Goal: Transaction & Acquisition: Purchase product/service

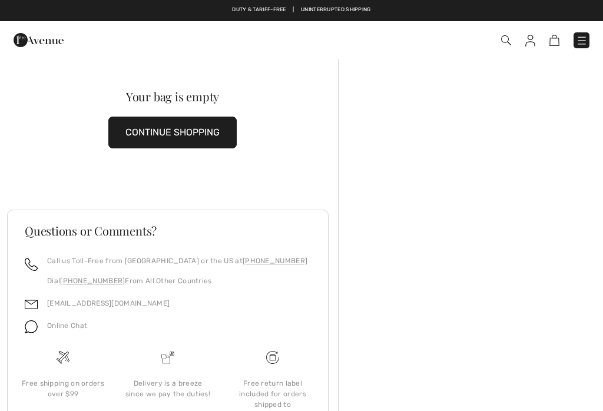
click at [575, 47] on link at bounding box center [582, 40] width 16 height 16
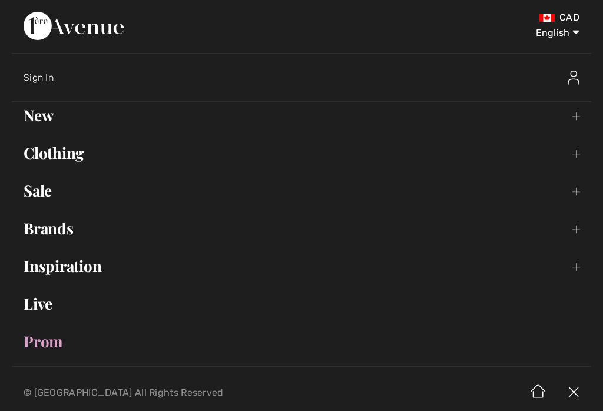
click at [39, 110] on link "New Toggle submenu" at bounding box center [301, 115] width 579 height 26
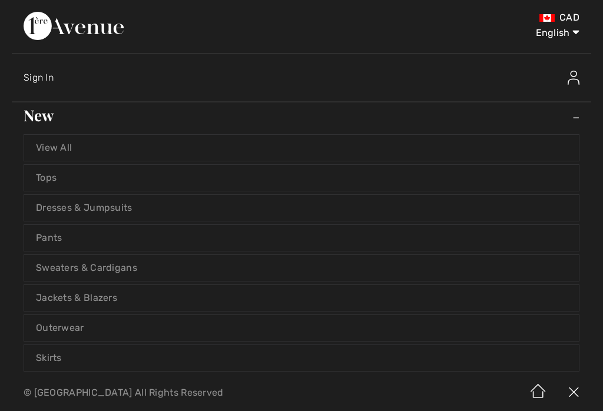
click at [69, 141] on link "View All" at bounding box center [301, 148] width 555 height 26
click at [92, 148] on link "View All" at bounding box center [301, 148] width 555 height 26
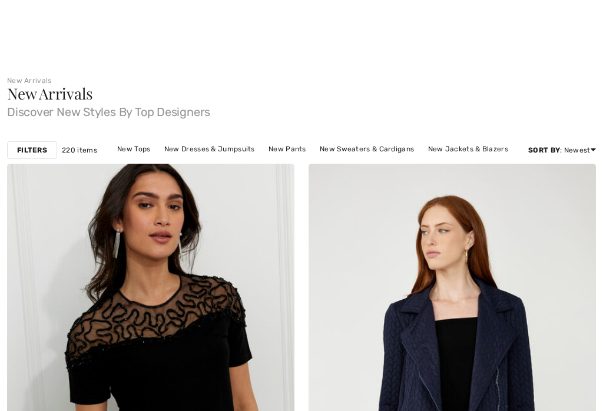
checkbox input "true"
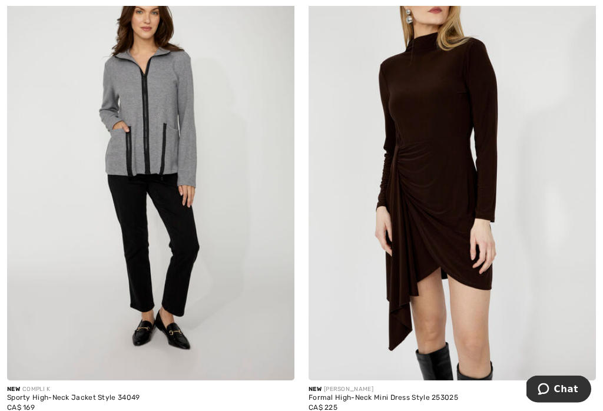
scroll to position [2164, 0]
click at [455, 188] on img at bounding box center [452, 164] width 287 height 431
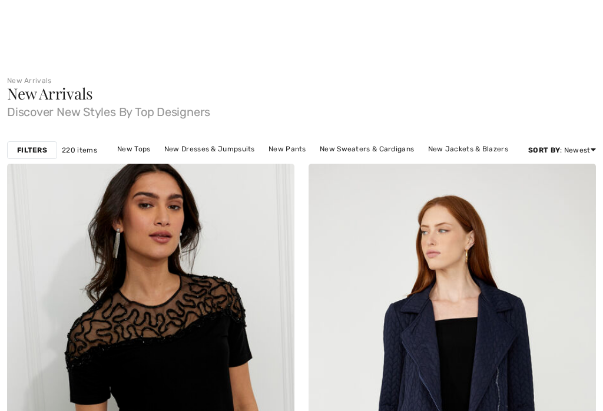
checkbox input "true"
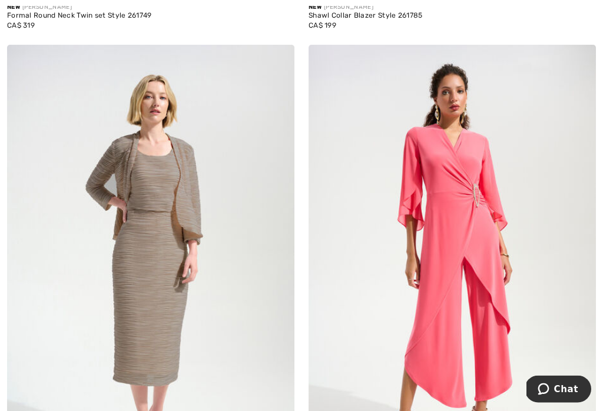
scroll to position [7129, 0]
